Goal: Task Accomplishment & Management: Use online tool/utility

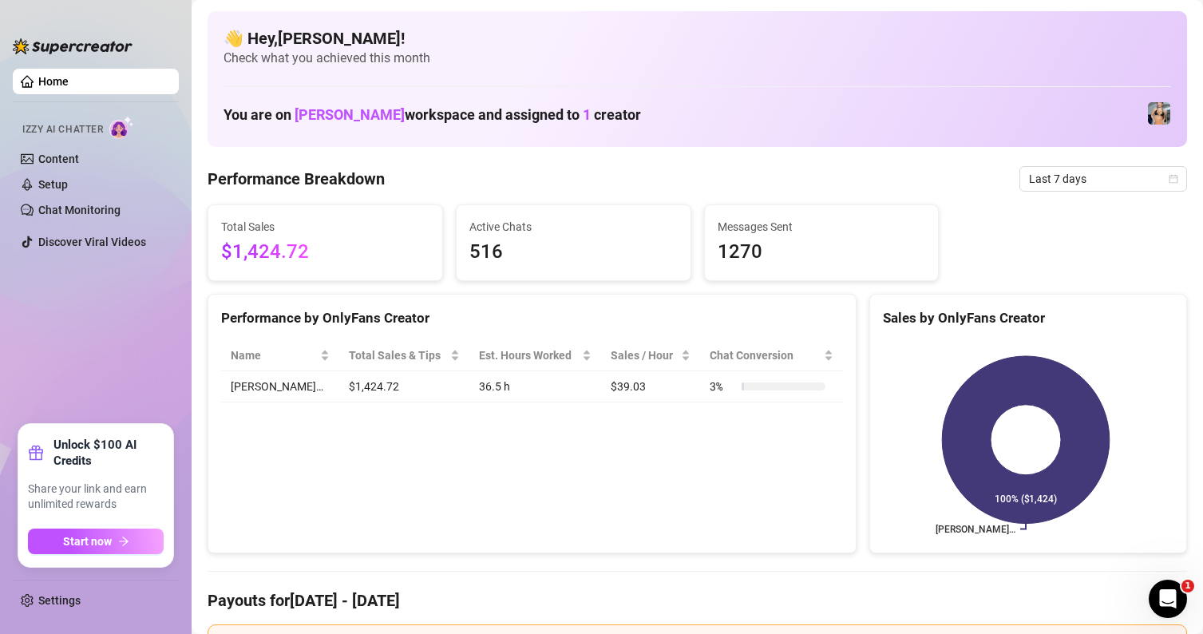
click at [43, 296] on ul "Home Izzy AI Chatter Content Setup Chat Monitoring Discover Viral Videos" at bounding box center [96, 239] width 166 height 355
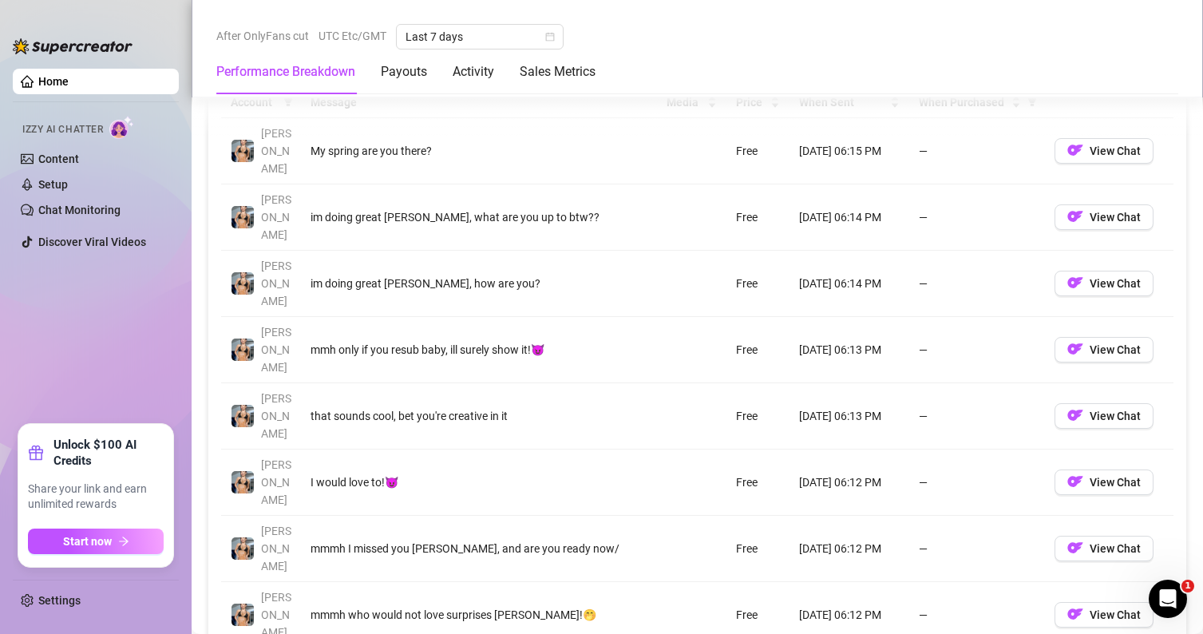
scroll to position [1596, 0]
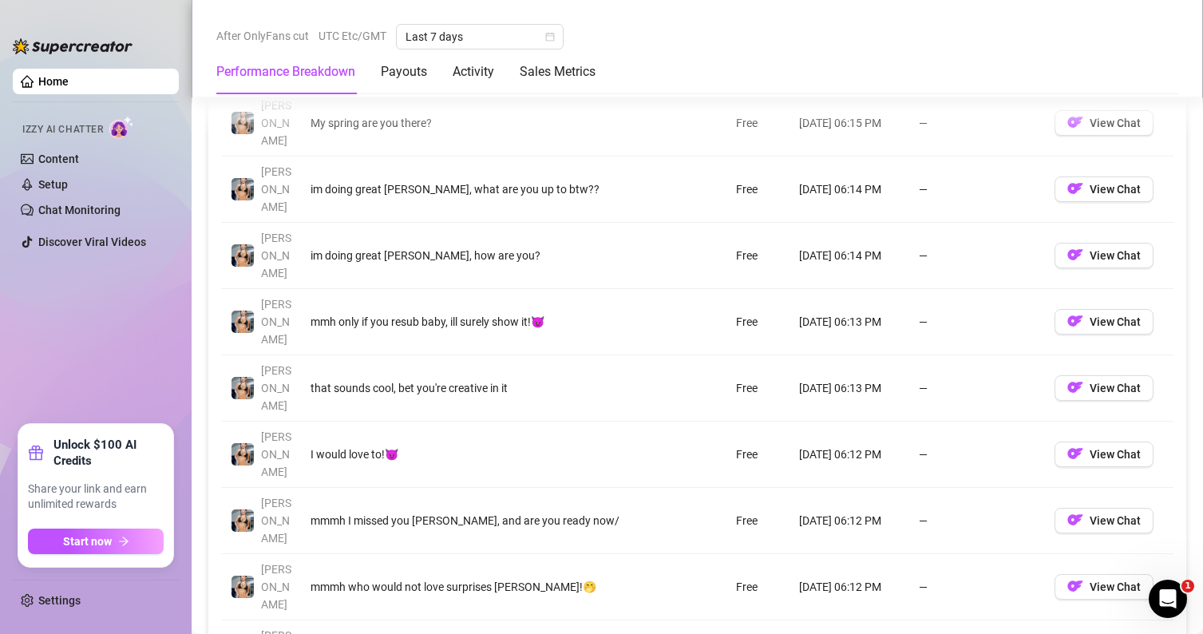
click at [96, 286] on ul "Home Izzy AI Chatter Content Setup Chat Monitoring Discover Viral Videos" at bounding box center [96, 239] width 166 height 355
click at [92, 209] on link "Chat Monitoring" at bounding box center [79, 209] width 82 height 13
